Goal: Task Accomplishment & Management: Manage account settings

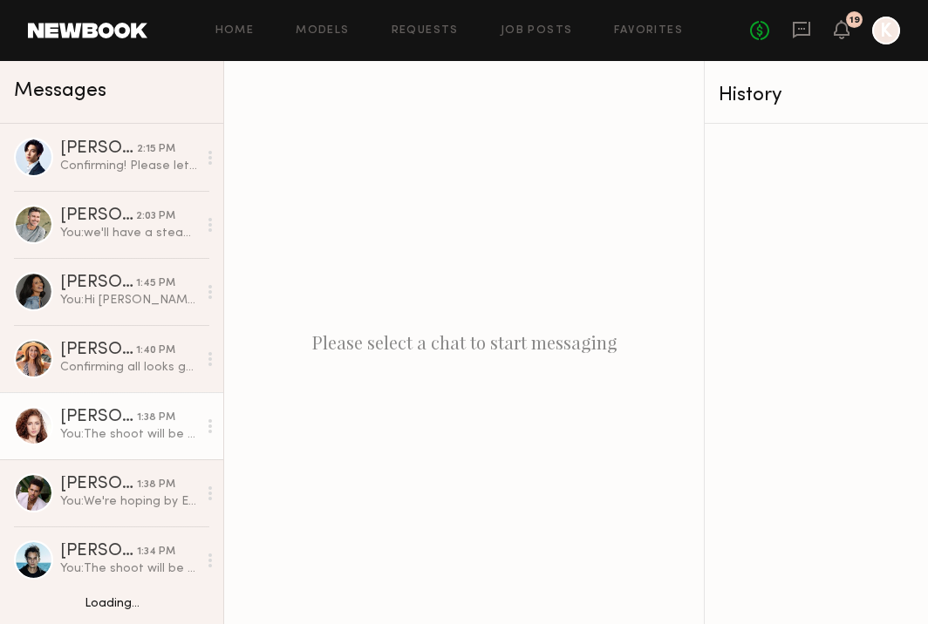
scroll to position [171, 0]
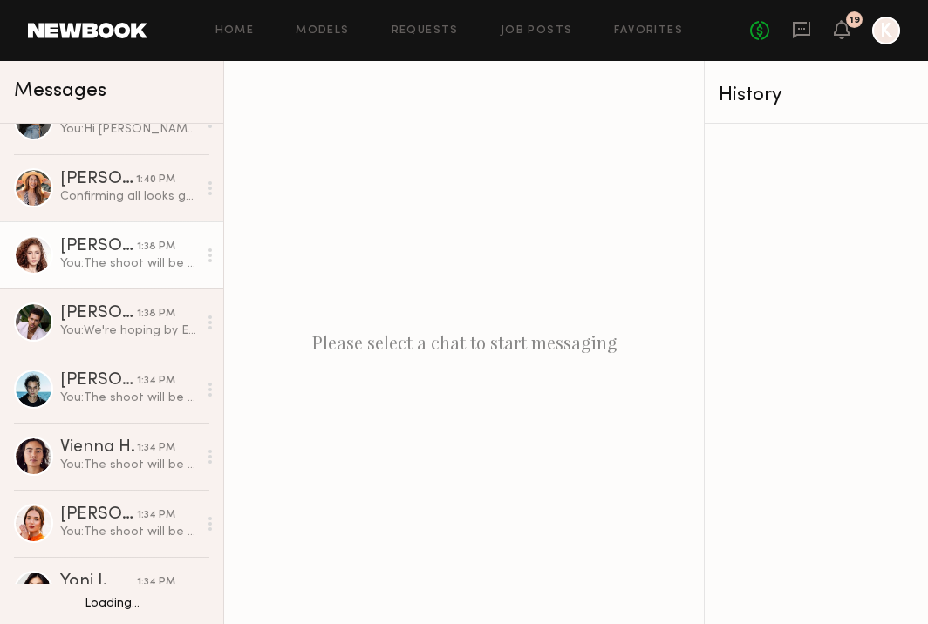
click at [133, 264] on div "You: The shoot will be on August 21 + 22nd and if a final select, we’d need you…" at bounding box center [128, 263] width 137 height 17
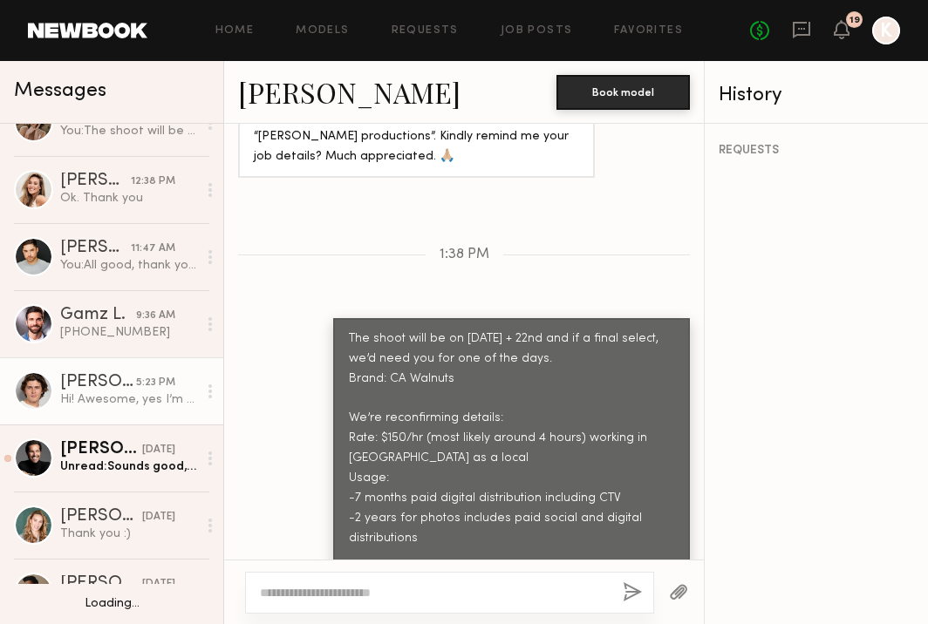
scroll to position [989, 0]
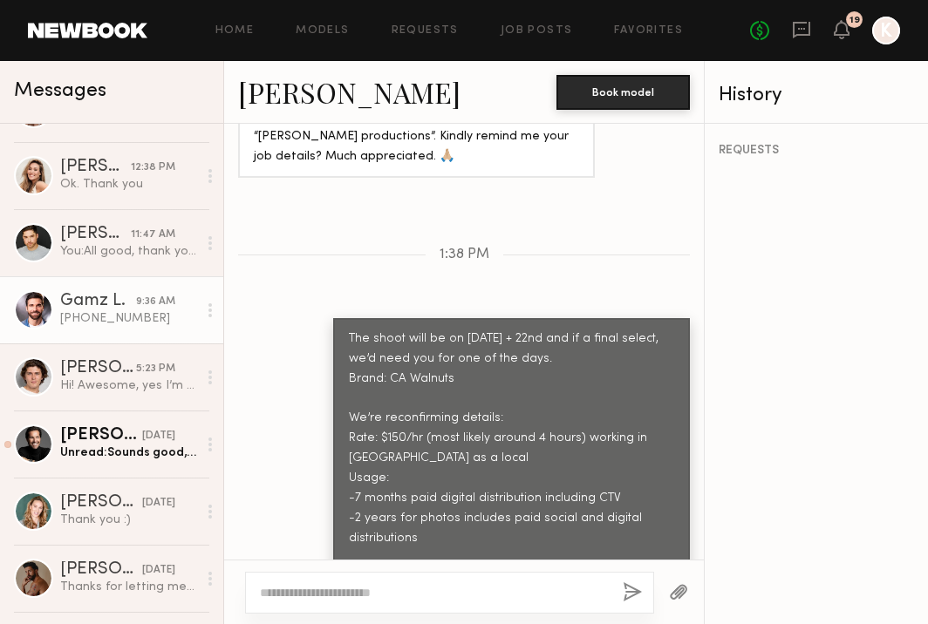
click at [99, 328] on link "Gamz L. 9:36 AM (818)915-9170" at bounding box center [111, 309] width 223 height 67
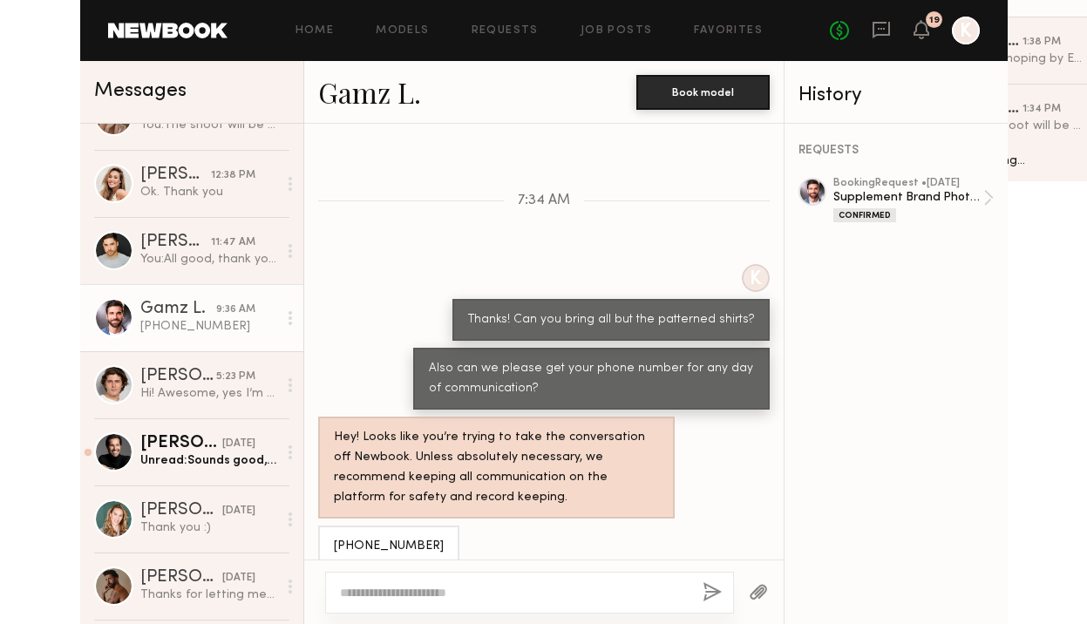
scroll to position [1313, 0]
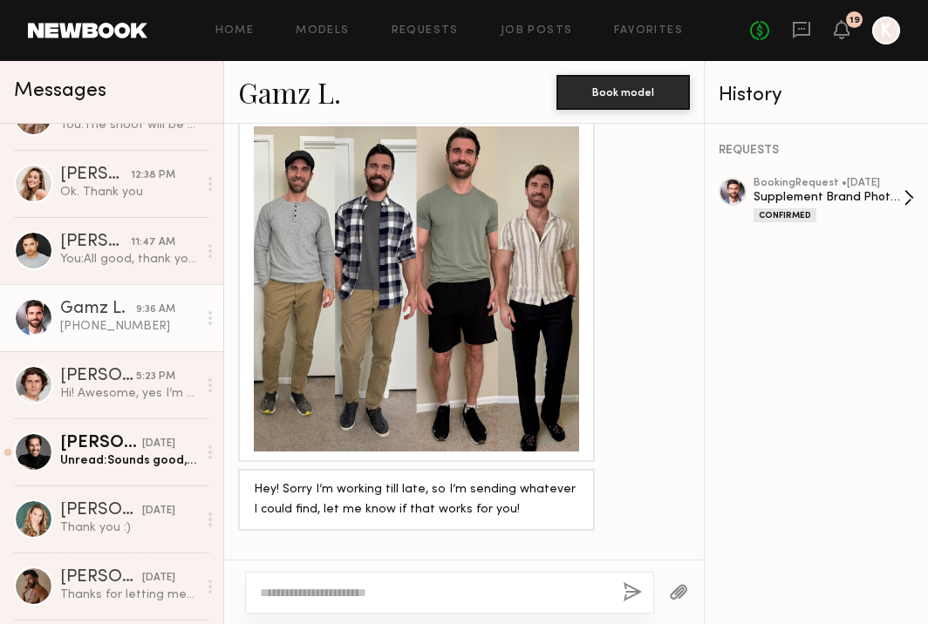
click at [807, 186] on div "booking Request • 08/12/2025" at bounding box center [828, 183] width 150 height 11
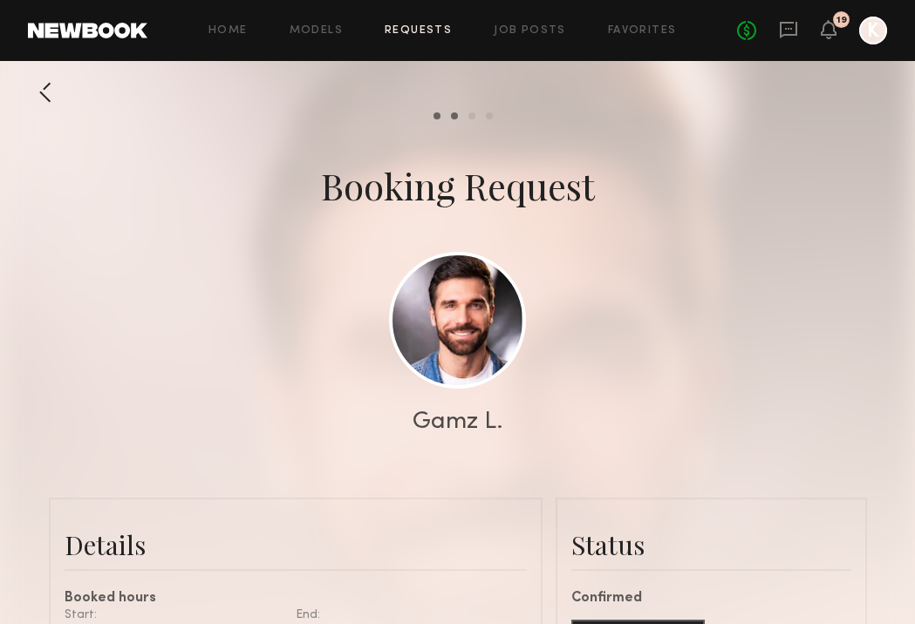
click at [432, 38] on div "Home Models Requests Job Posts Favorites Sign Out No fees up to $5,000 19 K" at bounding box center [516, 31] width 739 height 28
click at [429, 37] on div "Home Models Requests Job Posts Favorites Sign Out No fees up to $5,000 19 K" at bounding box center [516, 31] width 739 height 28
click at [423, 30] on link "Requests" at bounding box center [417, 30] width 67 height 11
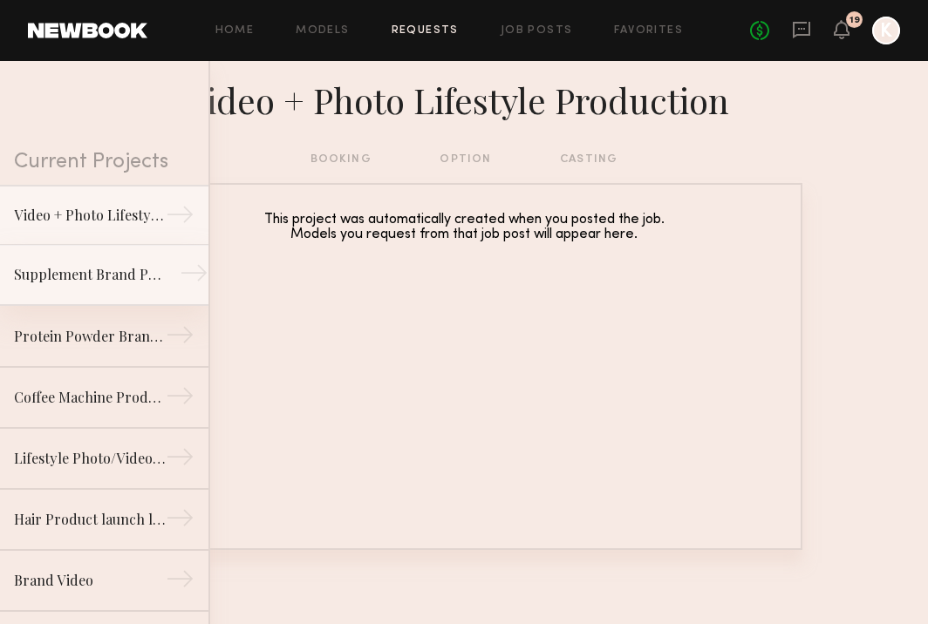
click at [80, 292] on link "Supplement Brand Photoshoot - [GEOGRAPHIC_DATA] →" at bounding box center [104, 275] width 208 height 61
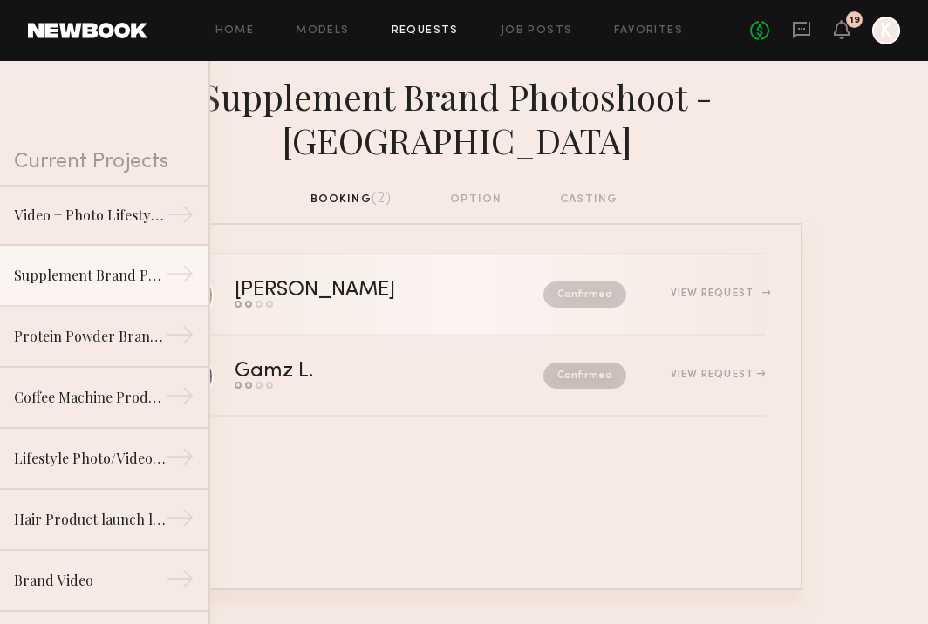
click at [346, 282] on div "[PERSON_NAME]" at bounding box center [352, 291] width 235 height 20
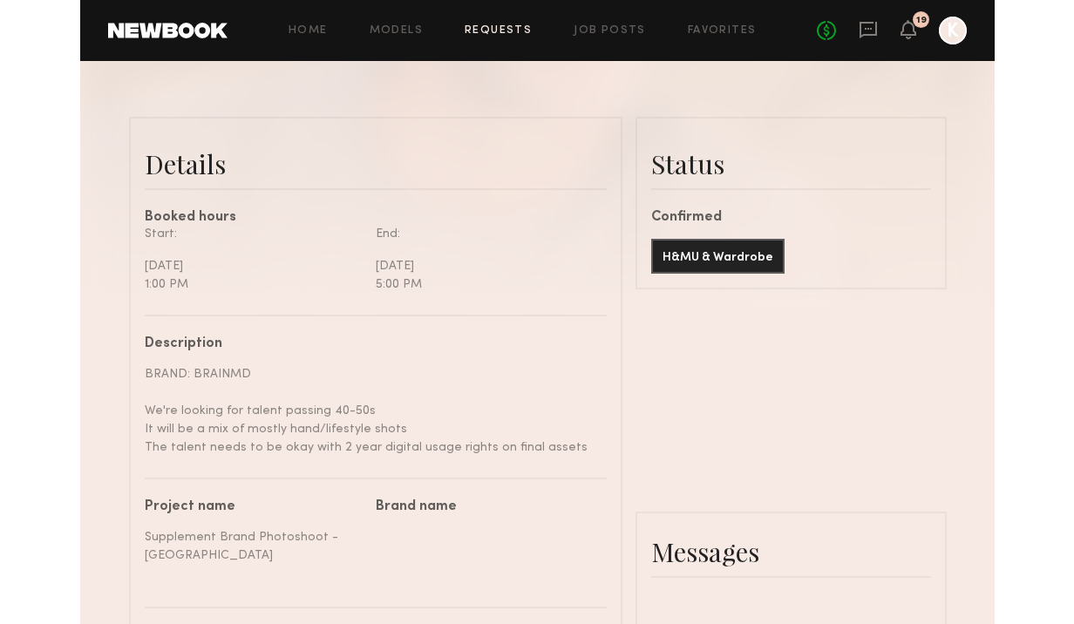
scroll to position [1720, 0]
